Goal: Task Accomplishment & Management: Complete application form

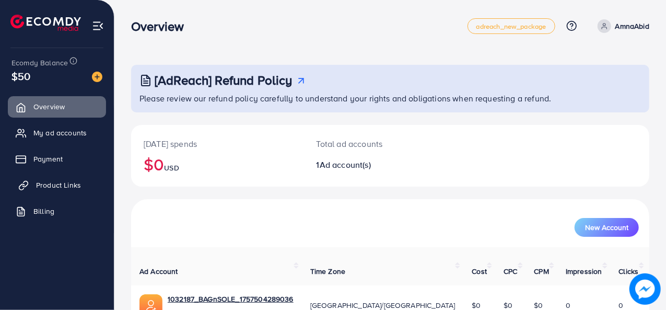
click at [63, 190] on span "Product Links" at bounding box center [58, 185] width 45 height 10
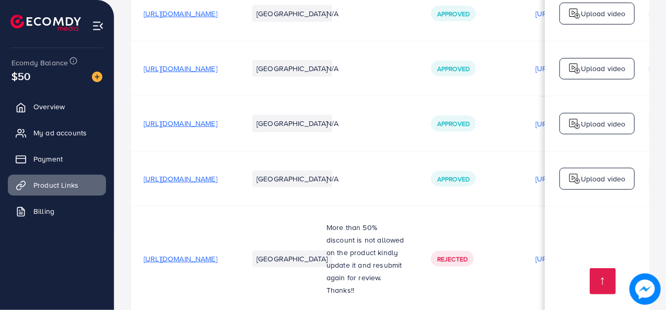
click at [217, 124] on span "[URL][DOMAIN_NAME]" at bounding box center [181, 123] width 74 height 10
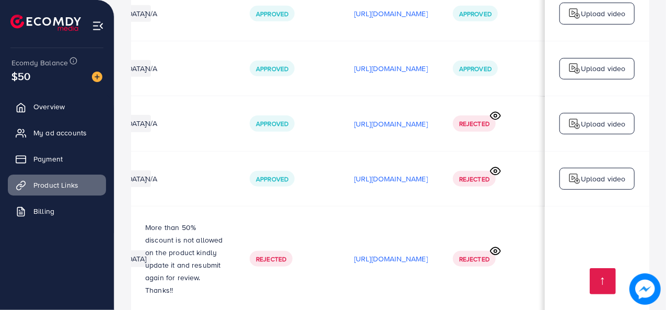
scroll to position [0, 309]
click at [354, 129] on p "[URL][DOMAIN_NAME]" at bounding box center [391, 123] width 74 height 13
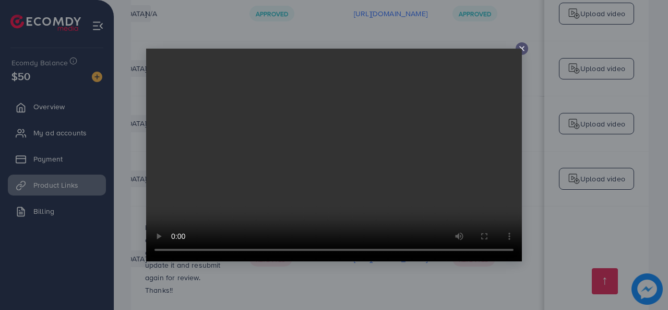
click at [519, 48] on icon at bounding box center [522, 48] width 8 height 8
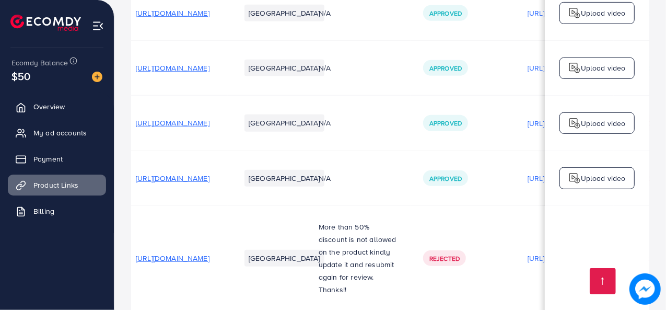
scroll to position [1, 0]
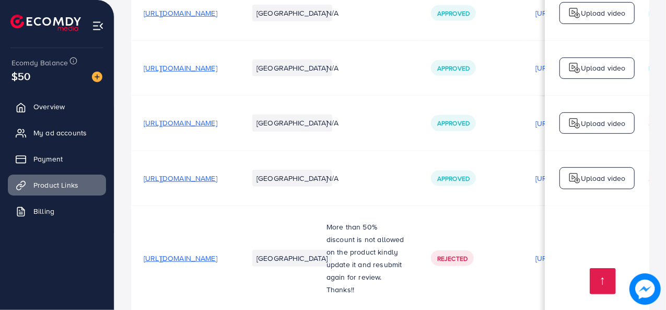
click at [217, 179] on span "[URL][DOMAIN_NAME]" at bounding box center [181, 178] width 74 height 10
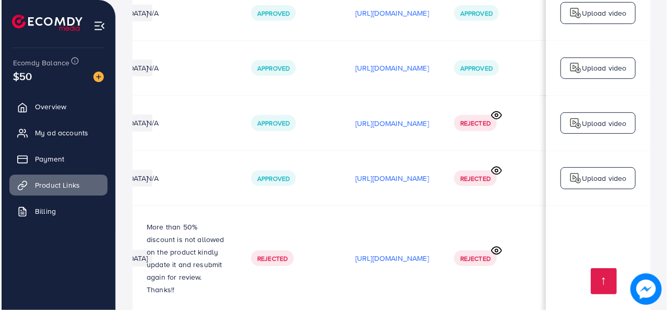
scroll to position [0, 309]
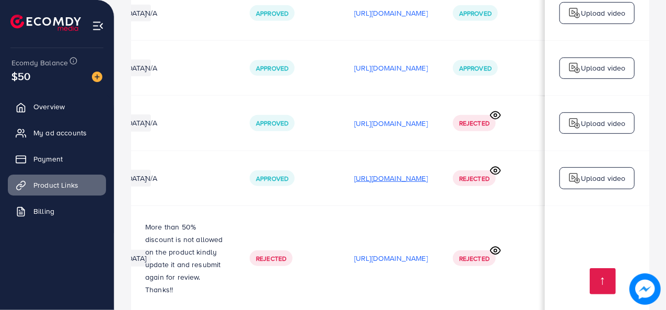
click at [379, 183] on p "[URL][DOMAIN_NAME]" at bounding box center [391, 178] width 74 height 13
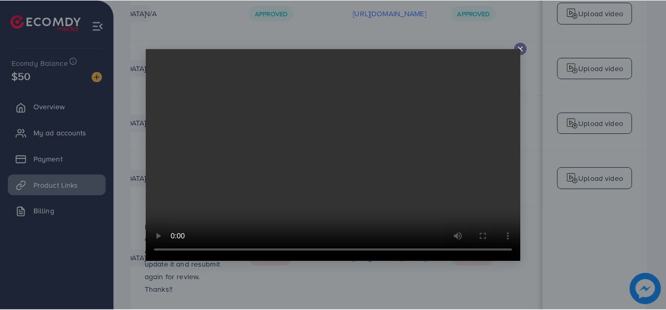
scroll to position [0, 0]
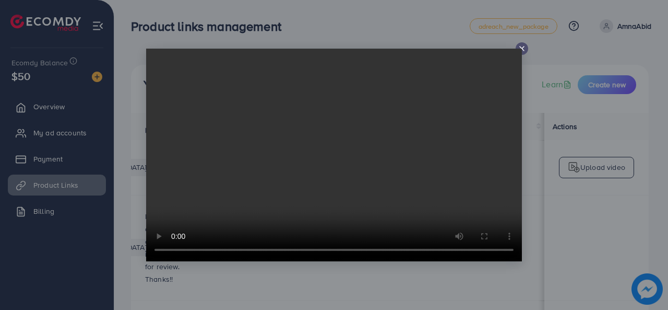
click at [526, 48] on div at bounding box center [522, 48] width 13 height 13
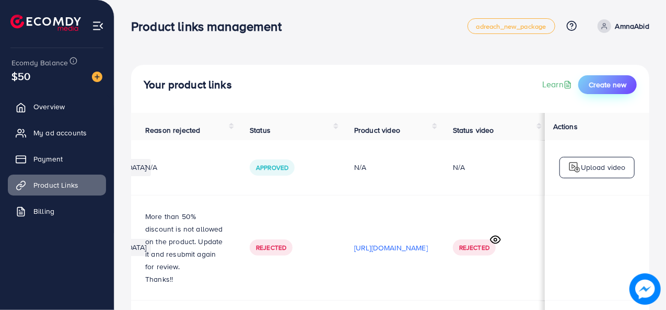
click at [596, 83] on span "Create new" at bounding box center [607, 84] width 38 height 10
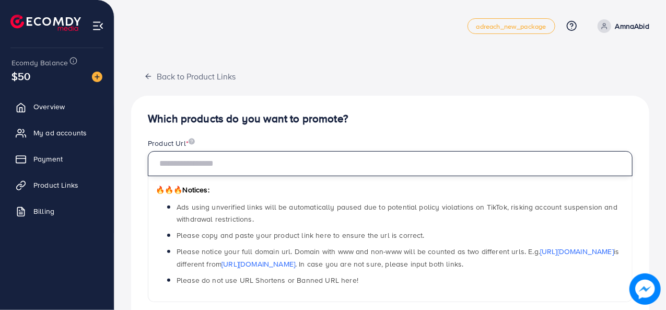
click at [197, 167] on input "text" at bounding box center [390, 163] width 485 height 25
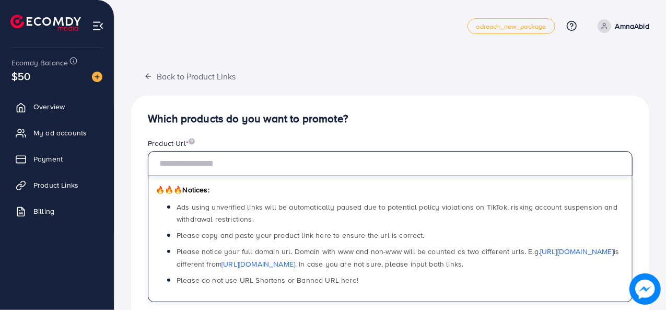
paste input "**********"
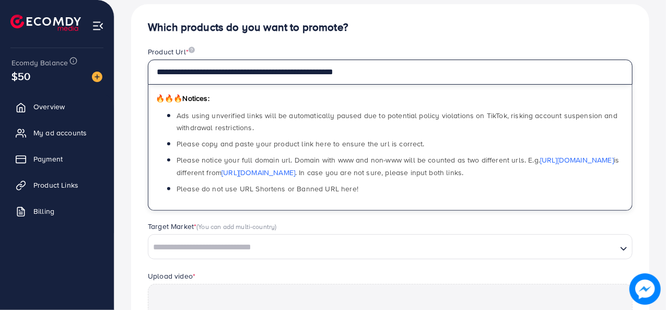
scroll to position [272, 0]
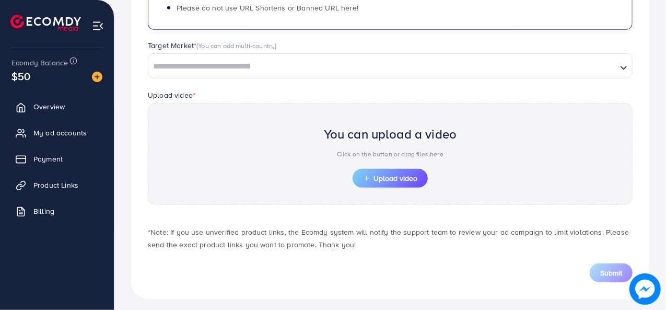
type input "**********"
click at [359, 69] on input "Search for option" at bounding box center [382, 66] width 466 height 16
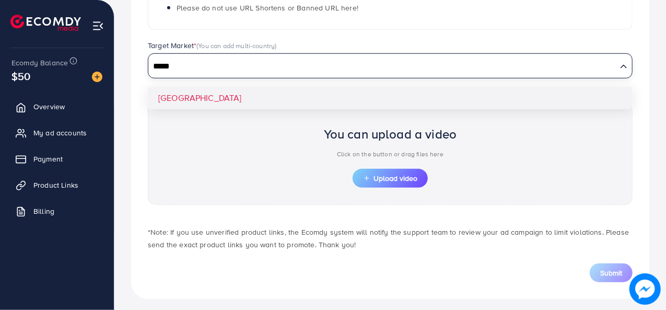
type input "*****"
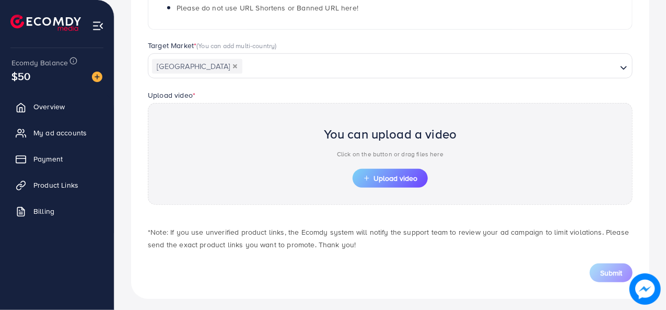
click at [299, 98] on div "**********" at bounding box center [390, 61] width 518 height 475
click at [400, 174] on span "Upload video" at bounding box center [390, 177] width 54 height 7
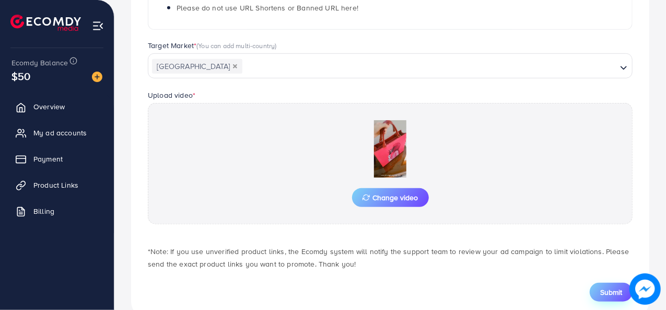
click at [612, 289] on span "Submit" at bounding box center [611, 292] width 22 height 10
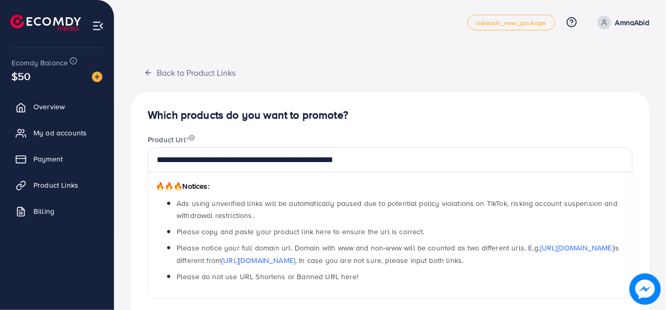
scroll to position [0, 0]
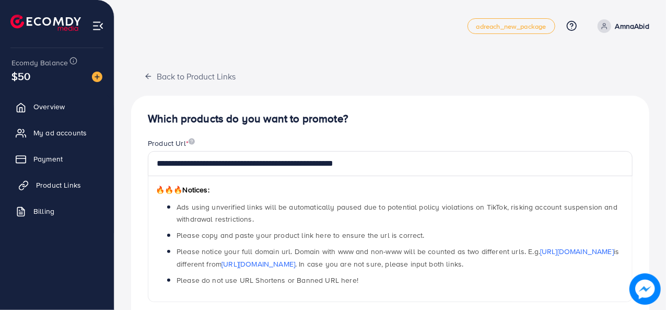
click at [94, 182] on link "Product Links" at bounding box center [57, 184] width 98 height 21
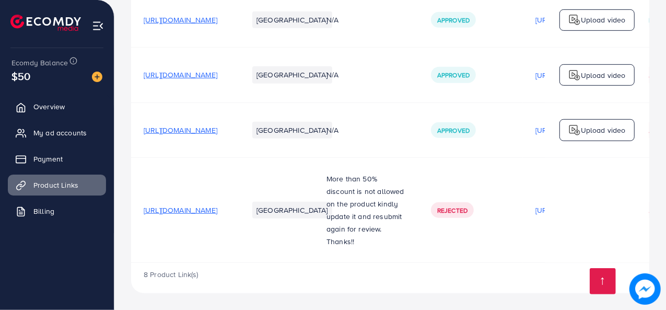
scroll to position [417, 0]
click at [217, 78] on span "[URL][DOMAIN_NAME]" at bounding box center [181, 74] width 74 height 10
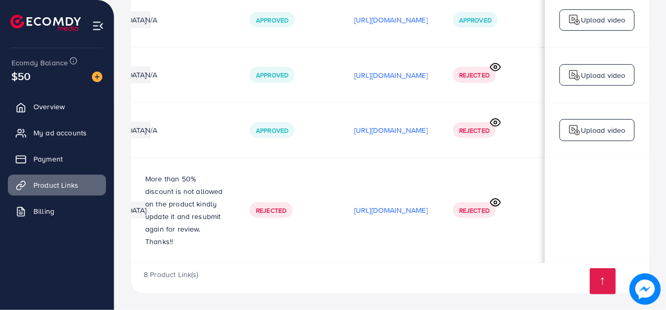
scroll to position [0, 309]
click at [578, 77] on img at bounding box center [574, 75] width 13 height 13
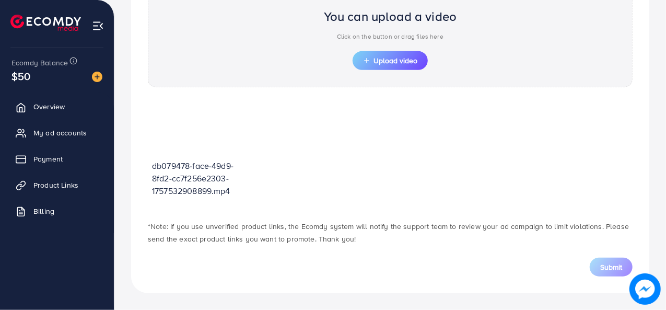
scroll to position [374, 0]
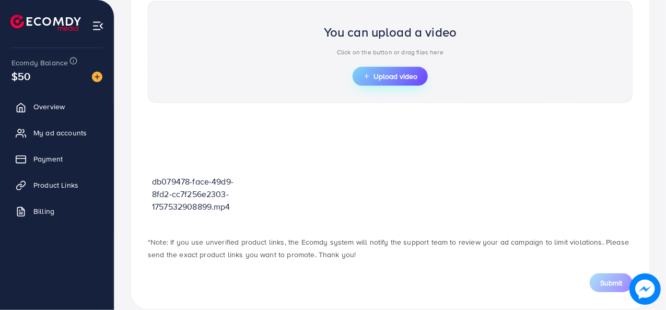
click at [399, 77] on span "Upload video" at bounding box center [390, 76] width 54 height 7
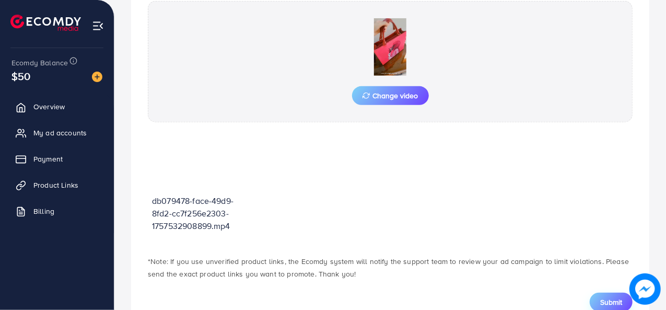
click at [612, 301] on span "Submit" at bounding box center [611, 302] width 22 height 10
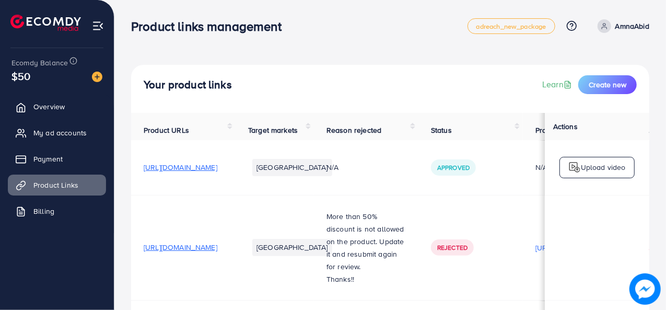
scroll to position [1, 0]
click at [468, 96] on div "Your product links Learn Create new" at bounding box center [390, 89] width 518 height 48
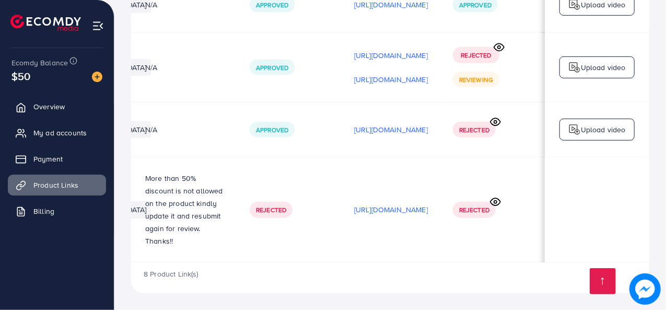
scroll to position [0, 309]
click at [499, 46] on circle at bounding box center [499, 47] width 3 height 3
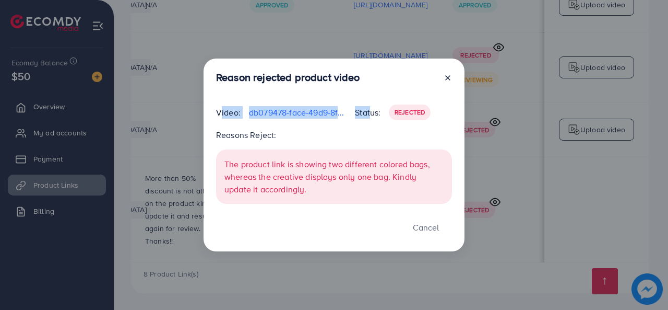
drag, startPoint x: 367, startPoint y: 113, endPoint x: 452, endPoint y: 77, distance: 92.6
click at [452, 77] on div "Reason rejected product video Video: db079478-face-49d9-8fd2-cc7f256e2303-17575…" at bounding box center [334, 154] width 261 height 193
click at [452, 77] on icon at bounding box center [448, 78] width 8 height 8
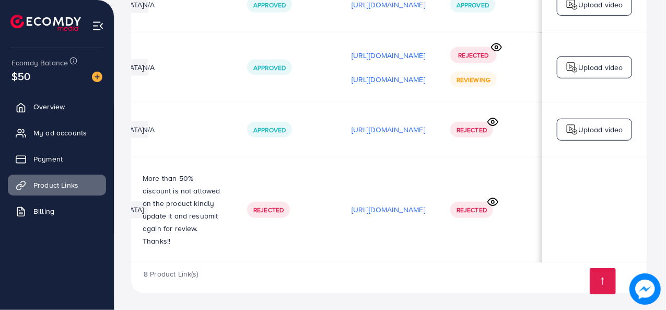
scroll to position [0, 309]
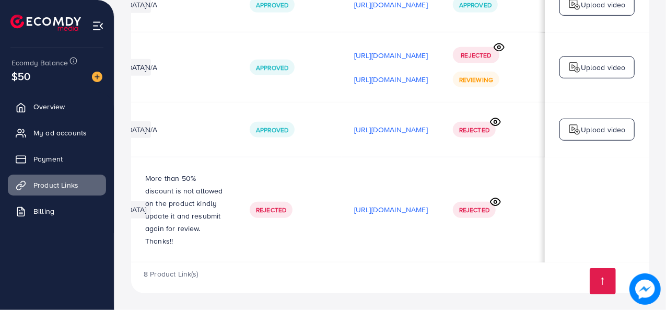
click at [594, 67] on p "Upload video" at bounding box center [603, 67] width 45 height 13
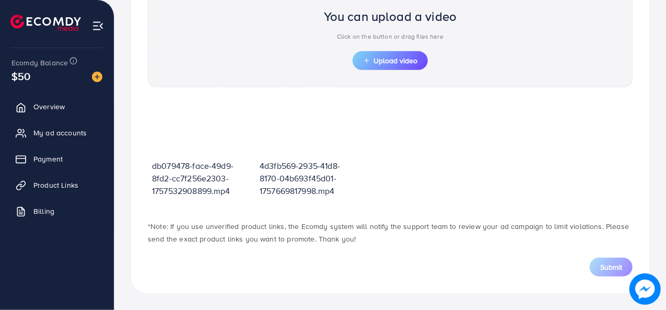
scroll to position [374, 0]
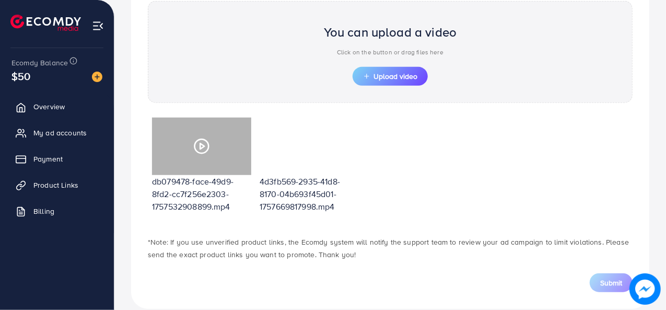
click at [222, 135] on div at bounding box center [201, 145] width 99 height 57
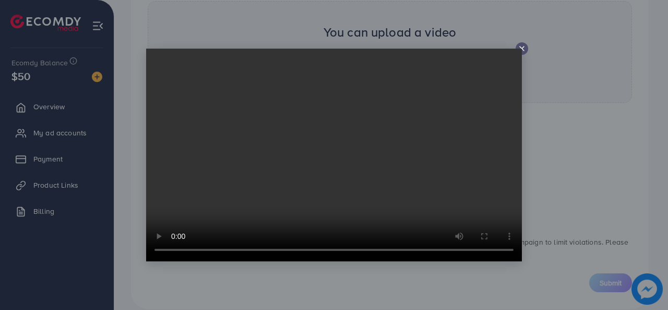
click at [520, 45] on icon at bounding box center [522, 48] width 8 height 8
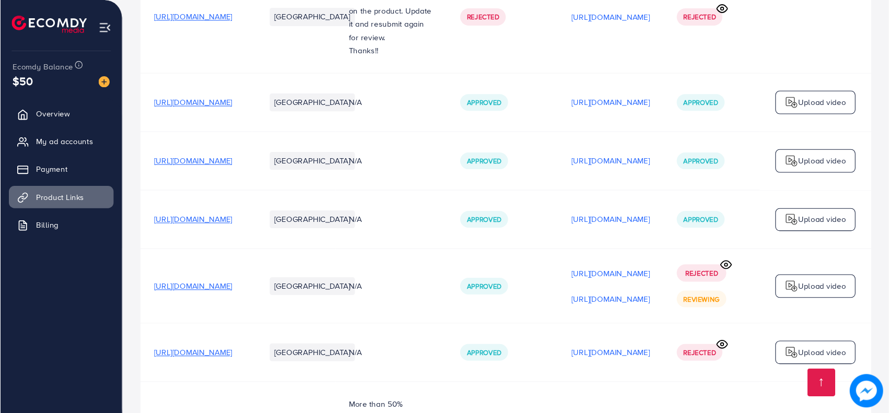
scroll to position [231, 0]
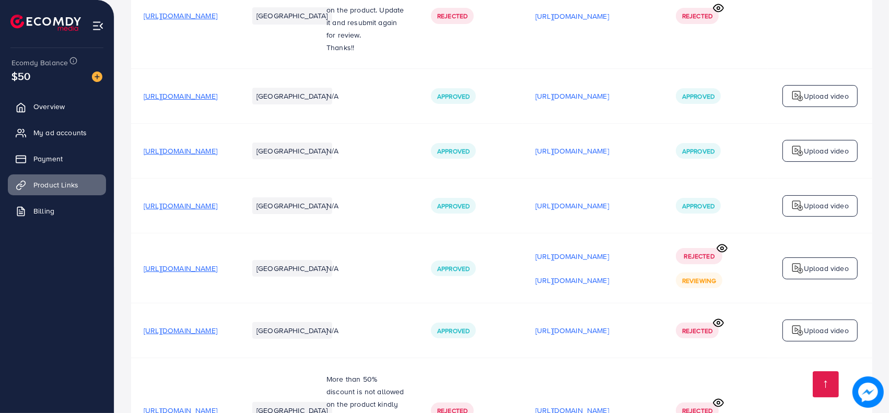
drag, startPoint x: 662, startPoint y: 6, endPoint x: 321, endPoint y: 390, distance: 513.0
click at [314, 309] on td "[GEOGRAPHIC_DATA]" at bounding box center [274, 410] width 78 height 105
drag, startPoint x: 685, startPoint y: 258, endPoint x: 739, endPoint y: 240, distance: 57.1
click at [665, 240] on td "Rejected Reviewing" at bounding box center [715, 268] width 104 height 70
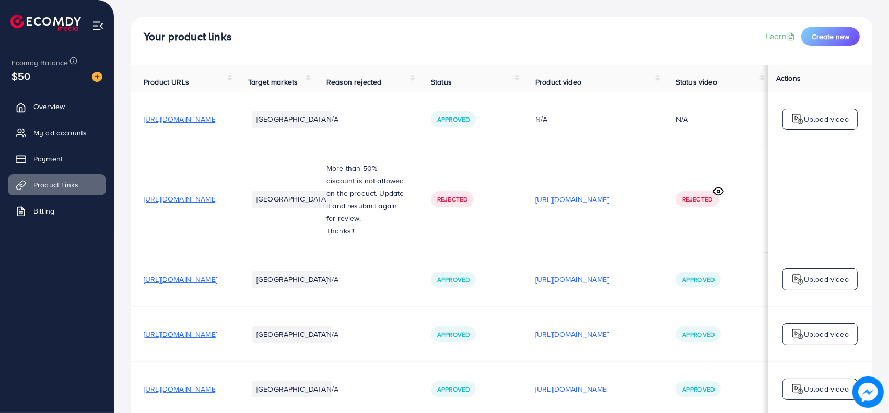
scroll to position [49, 0]
click at [174, 280] on span "[URL][DOMAIN_NAME]" at bounding box center [181, 279] width 74 height 10
click at [559, 280] on p "[URL][DOMAIN_NAME]" at bounding box center [572, 279] width 74 height 13
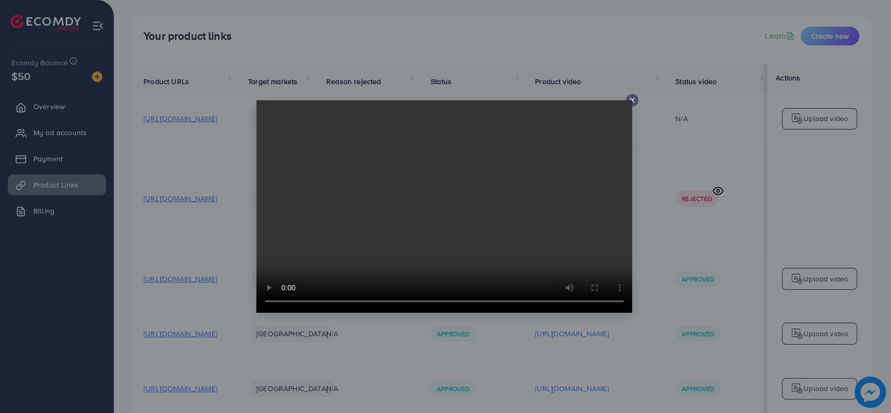
click at [630, 99] on icon at bounding box center [632, 100] width 8 height 8
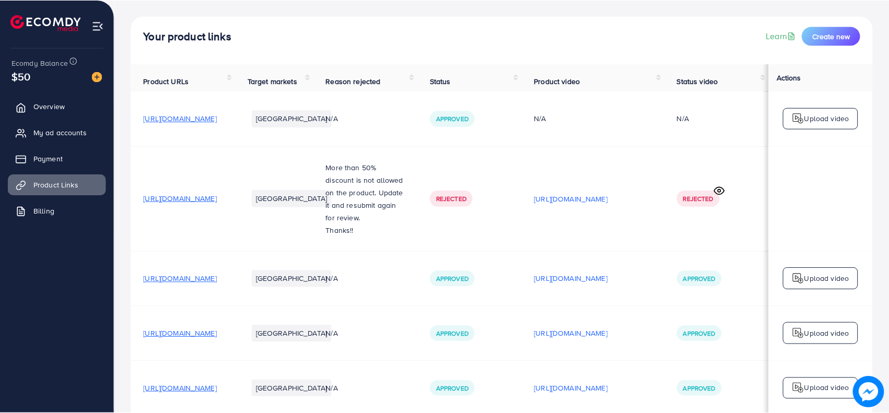
scroll to position [0, 86]
